Goal: Information Seeking & Learning: Learn about a topic

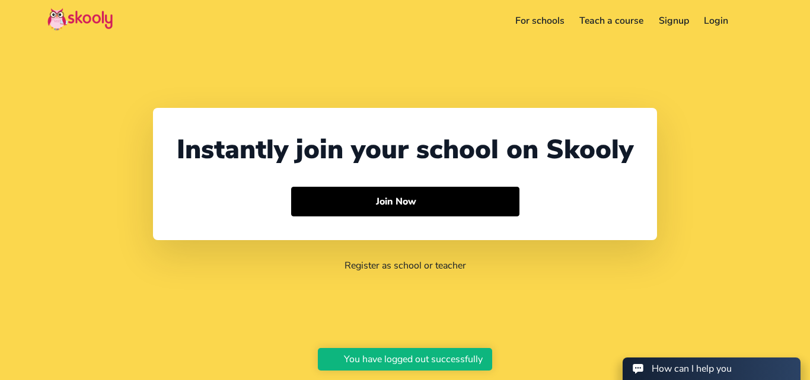
select select "91"
select select "[GEOGRAPHIC_DATA]"
select select "[GEOGRAPHIC_DATA]/[GEOGRAPHIC_DATA]"
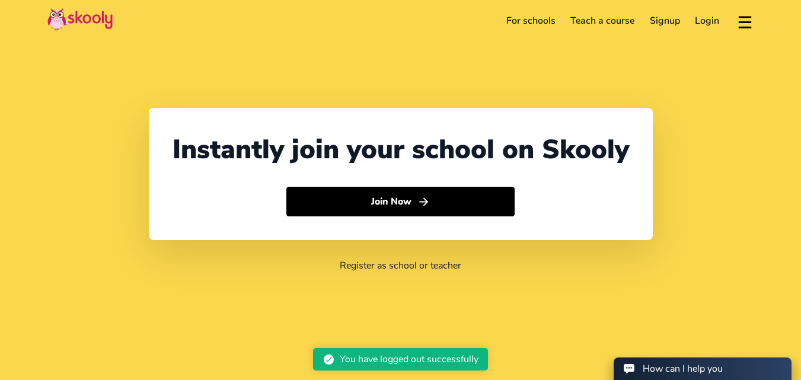
click at [524, 22] on link "For schools" at bounding box center [531, 20] width 65 height 19
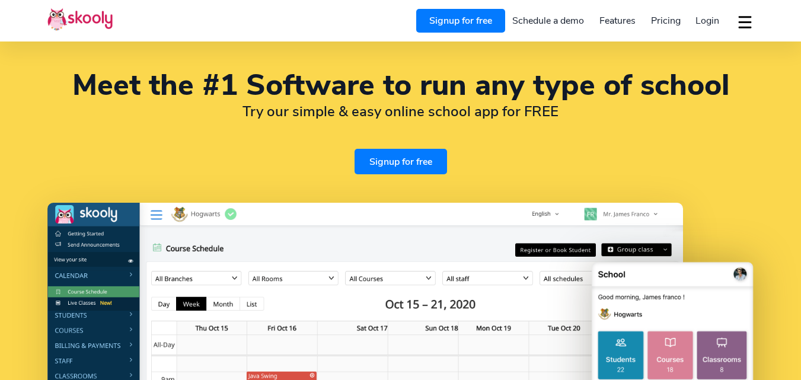
select select "en"
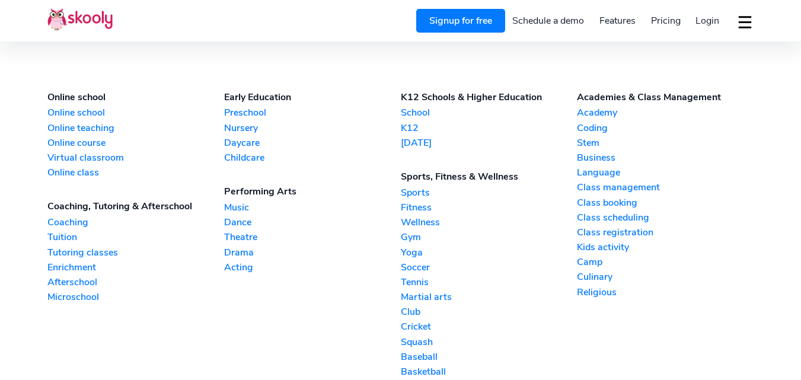
select select "91"
select select "[GEOGRAPHIC_DATA]"
select select "[GEOGRAPHIC_DATA]/[GEOGRAPHIC_DATA]"
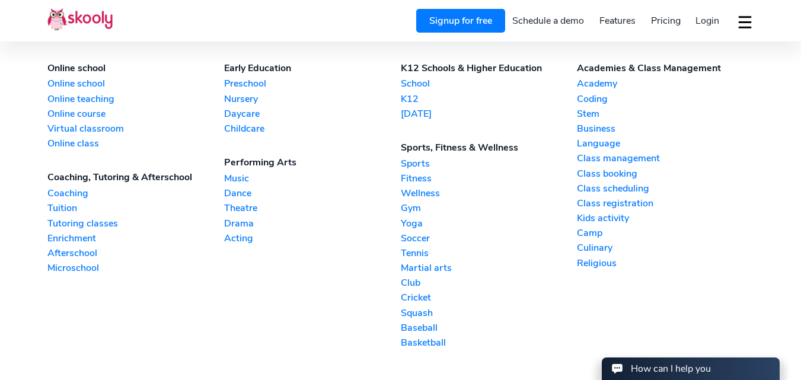
scroll to position [2698, 0]
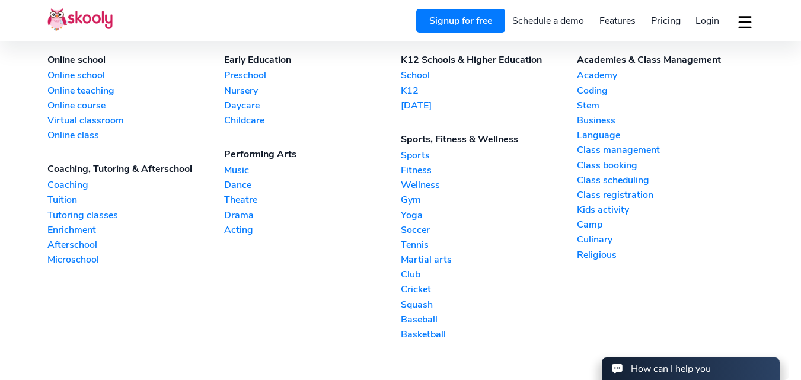
click at [232, 168] on link "Music" at bounding box center [312, 170] width 177 height 13
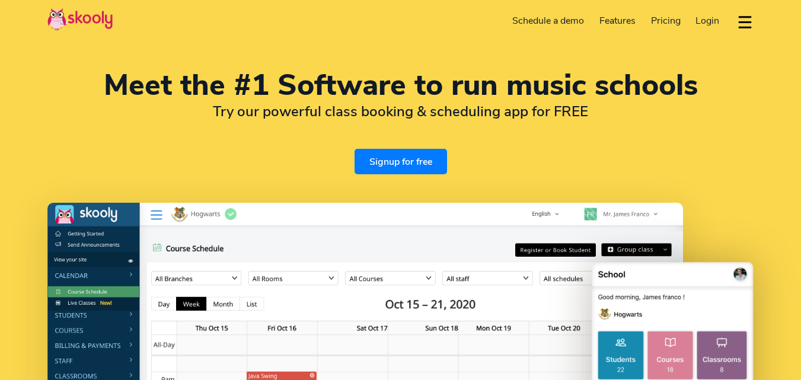
select select "en"
select select "91"
select select "[GEOGRAPHIC_DATA]"
select select "[GEOGRAPHIC_DATA]/[GEOGRAPHIC_DATA]"
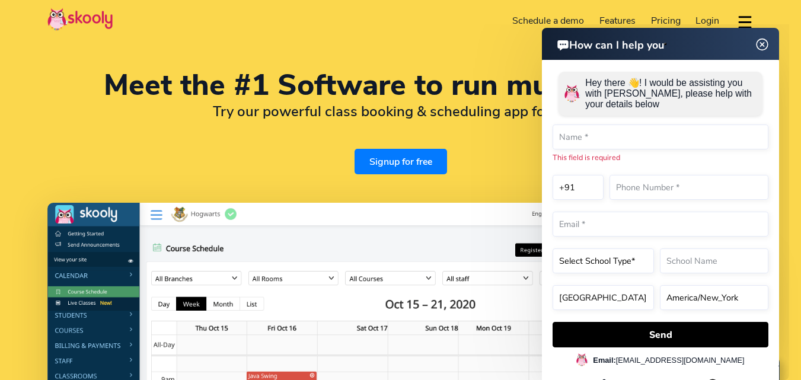
click at [761, 44] on img at bounding box center [762, 44] width 23 height 15
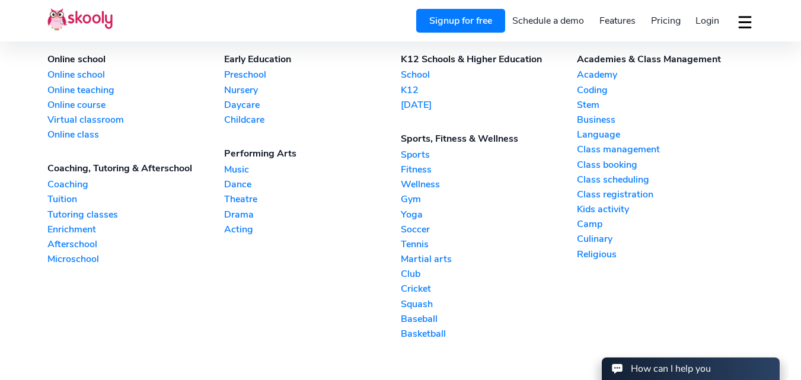
scroll to position [2683, 0]
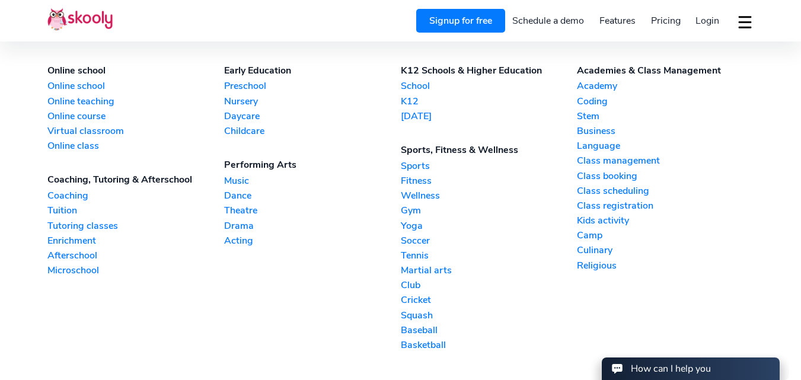
click at [70, 195] on link "Coaching" at bounding box center [135, 195] width 177 height 13
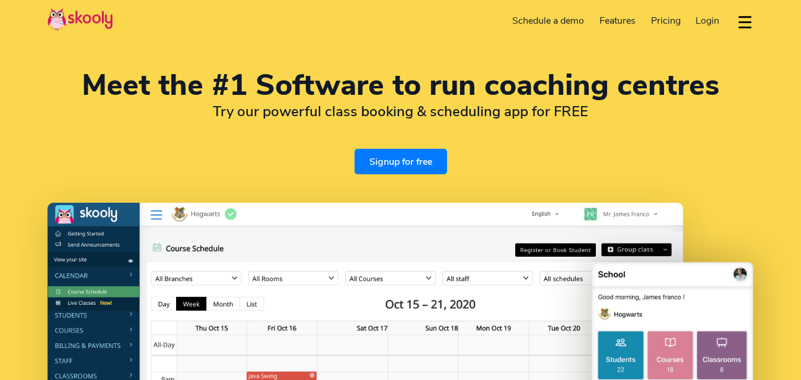
select select "en"
select select "91"
select select "[GEOGRAPHIC_DATA]"
select select "[GEOGRAPHIC_DATA]/[GEOGRAPHIC_DATA]"
